Goal: Task Accomplishment & Management: Use online tool/utility

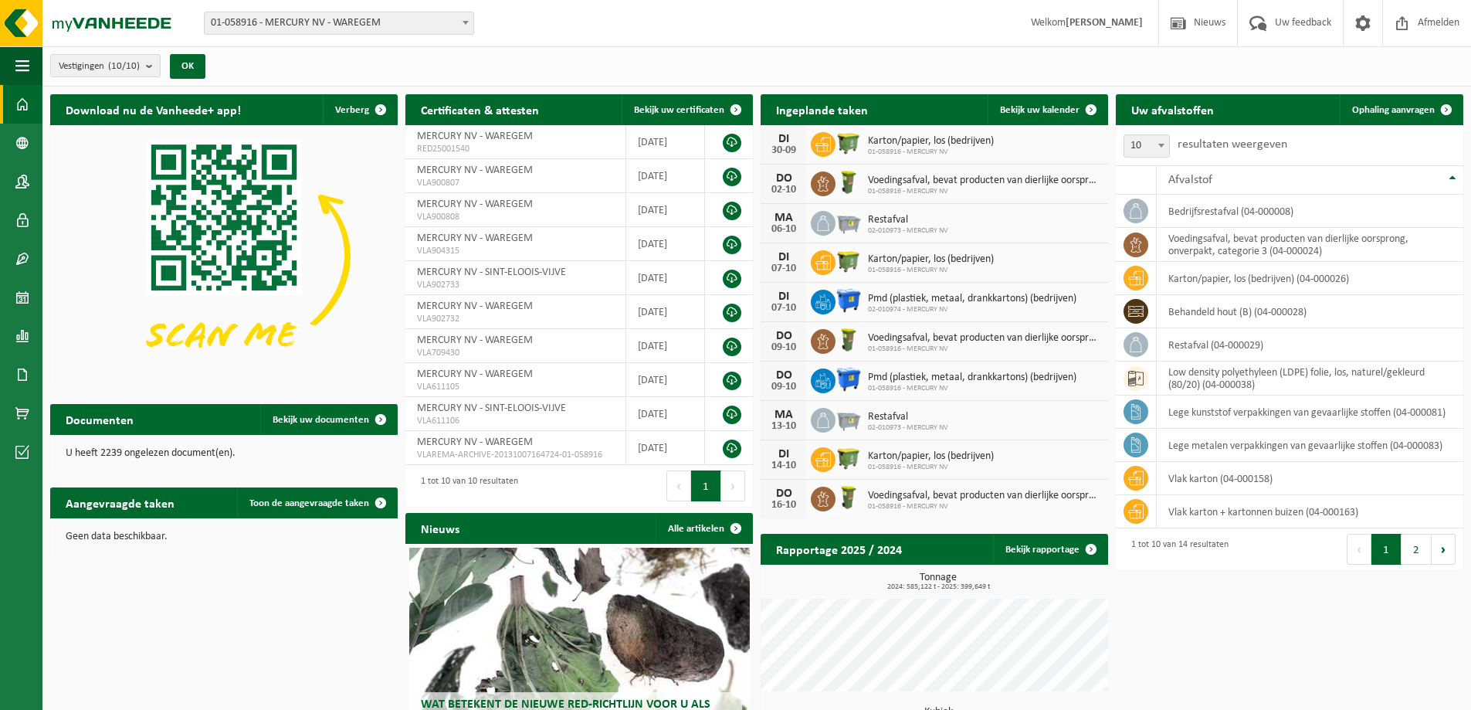
click at [822, 219] on icon at bounding box center [823, 222] width 12 height 15
click at [778, 219] on div "MA" at bounding box center [783, 218] width 31 height 12
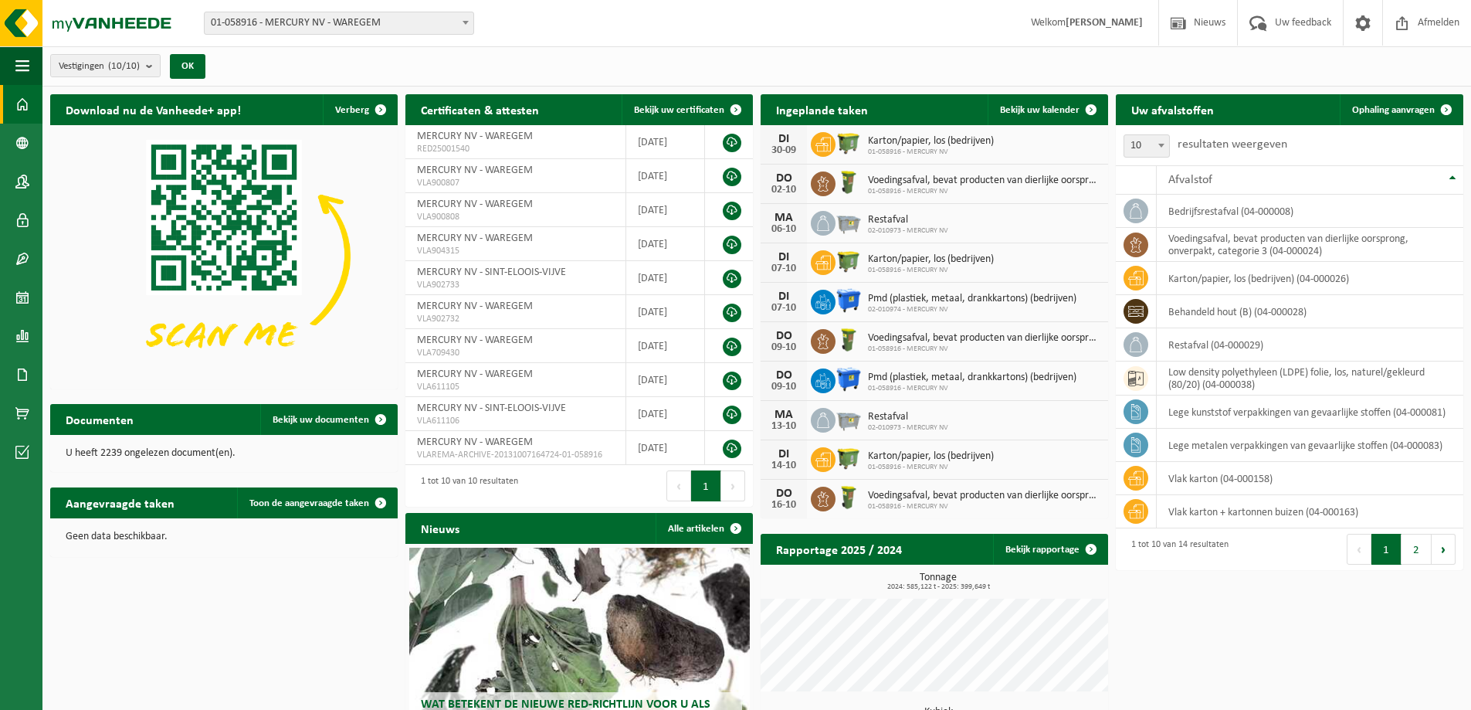
click at [778, 219] on div "MA" at bounding box center [783, 218] width 31 height 12
click at [872, 220] on span "Restafval" at bounding box center [908, 220] width 80 height 12
click at [1400, 106] on span "Ophaling aanvragen" at bounding box center [1393, 110] width 83 height 10
